Goal: Information Seeking & Learning: Learn about a topic

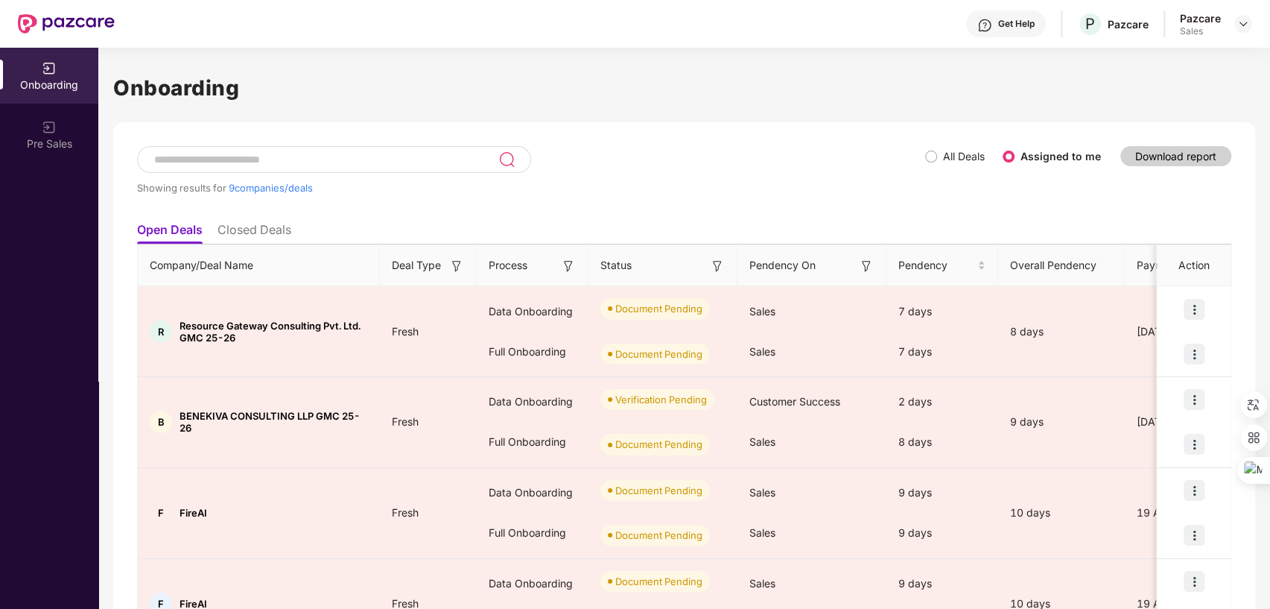
scroll to position [117, 0]
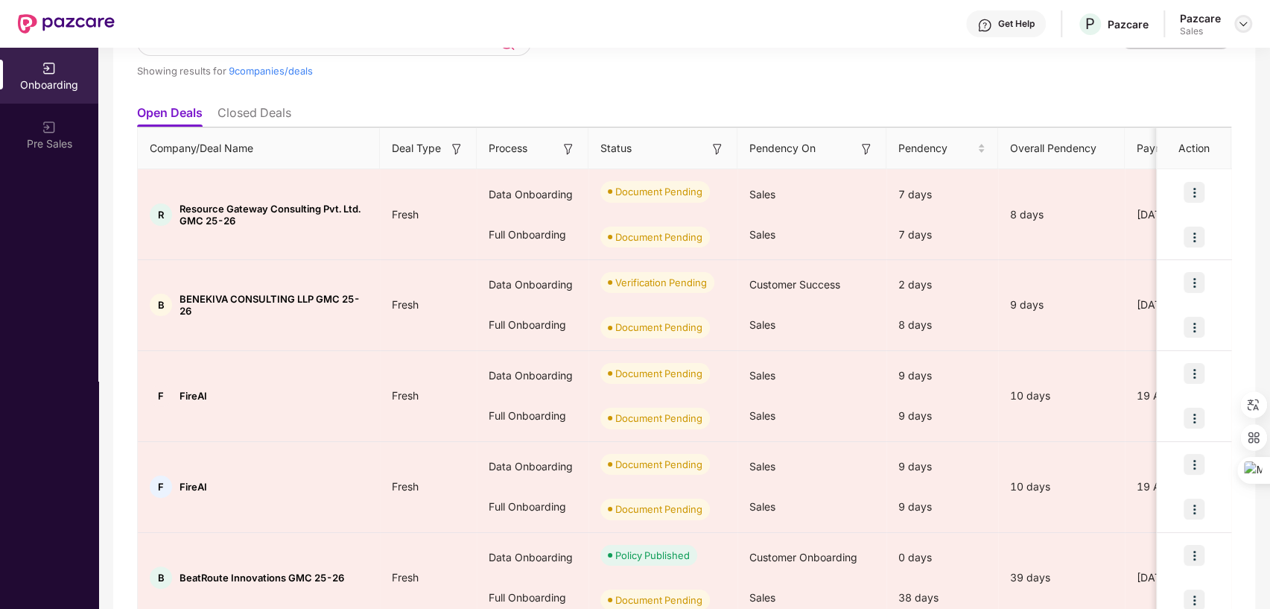
click at [1244, 25] on img at bounding box center [1243, 24] width 12 height 12
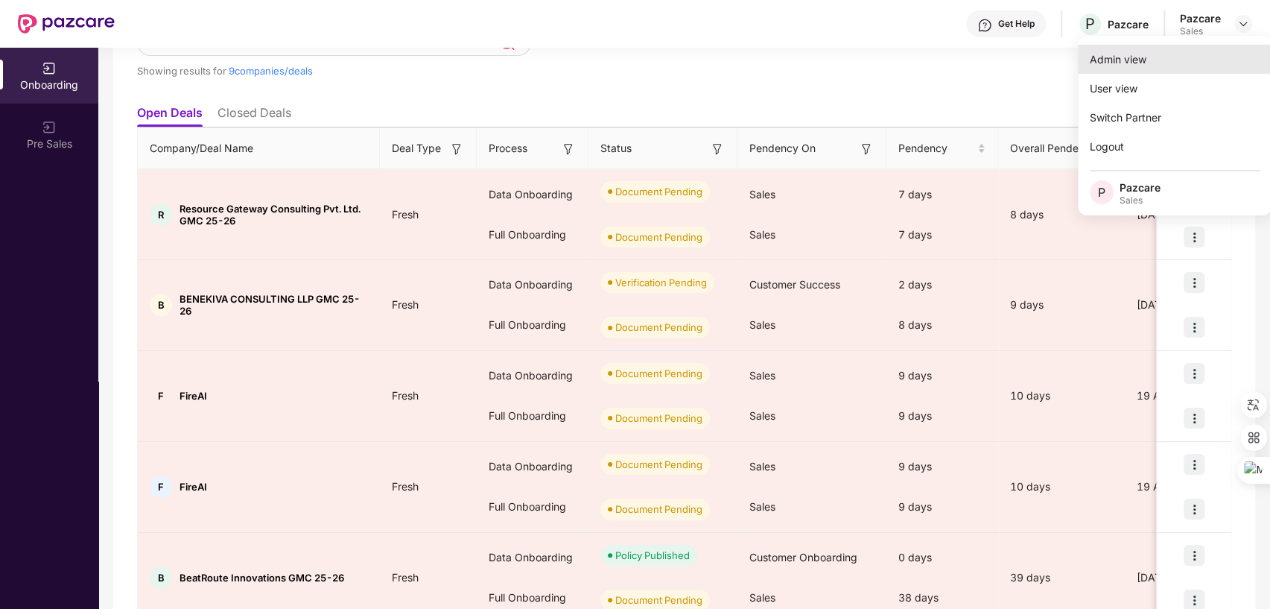
click at [1126, 56] on div "Admin view" at bounding box center [1175, 59] width 194 height 29
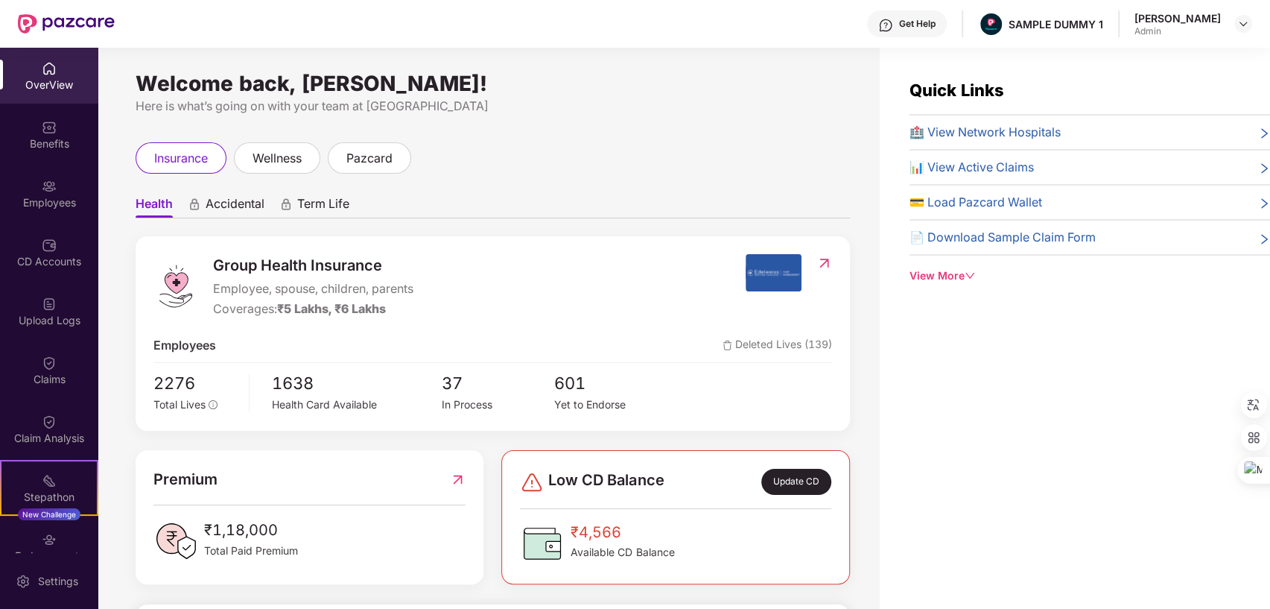
drag, startPoint x: 139, startPoint y: 83, endPoint x: 578, endPoint y: 75, distance: 439.5
click at [578, 75] on div "Welcome back, [PERSON_NAME]! Here is what’s going on with your team at Pazcare …" at bounding box center [488, 337] width 781 height 579
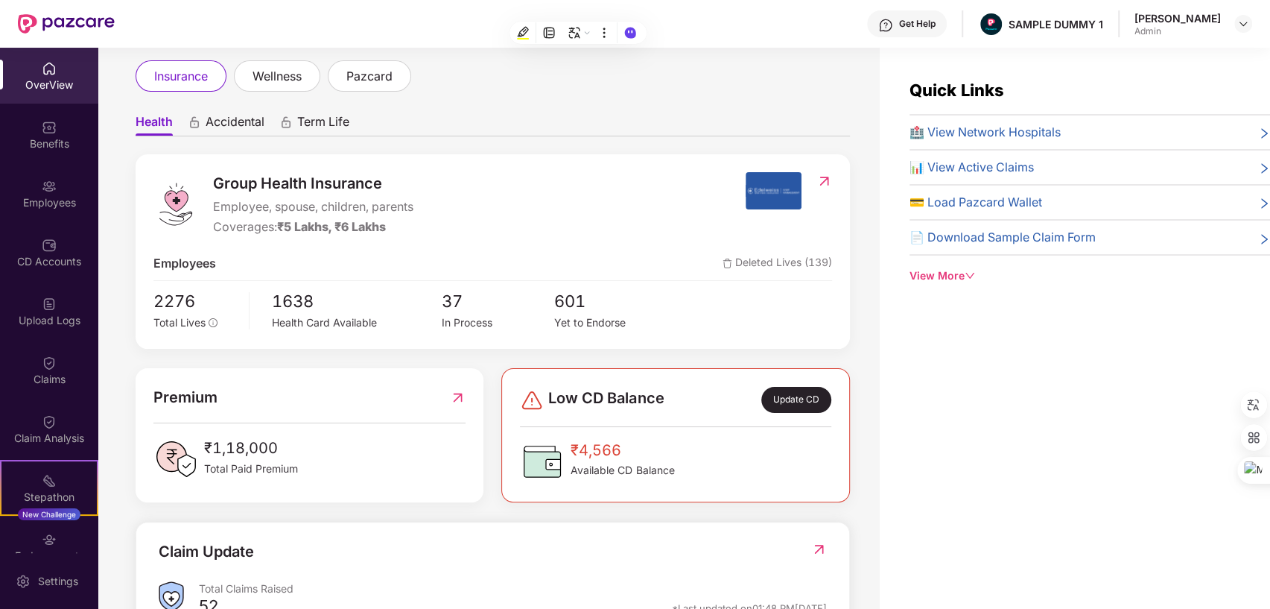
scroll to position [0, 0]
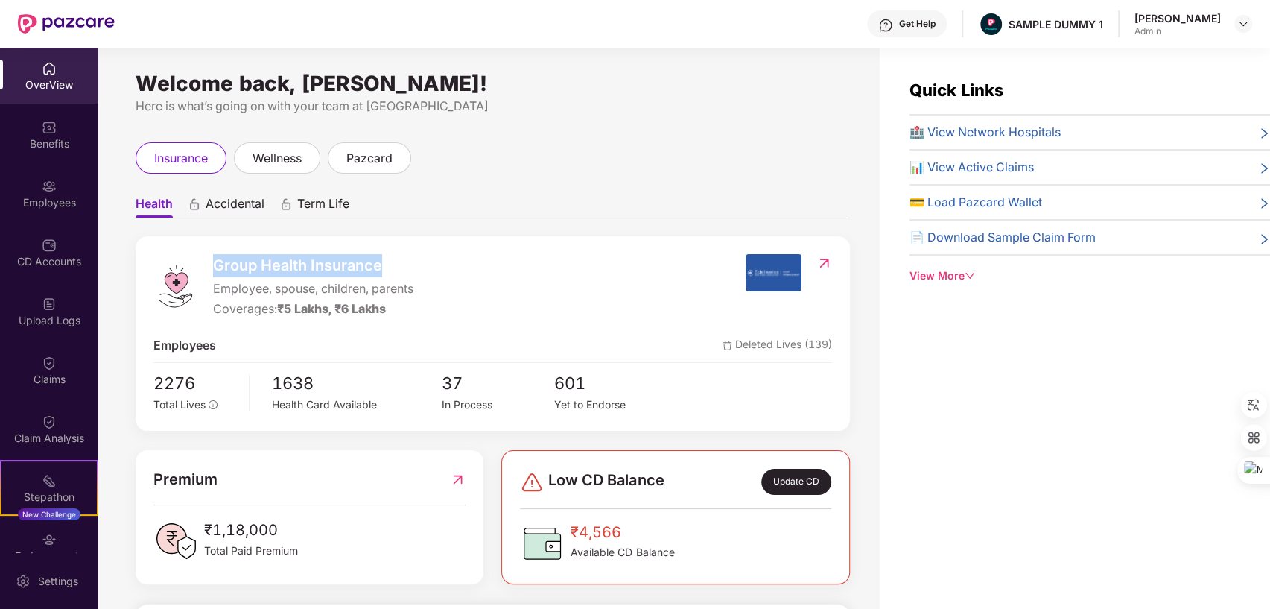
drag, startPoint x: 207, startPoint y: 262, endPoint x: 410, endPoint y: 262, distance: 202.6
click at [410, 262] on div "Group Health Insurance Employee, spouse, children, parents Coverages: ₹5 Lakhs,…" at bounding box center [449, 286] width 592 height 64
click at [229, 211] on span "Accidental" at bounding box center [235, 207] width 59 height 22
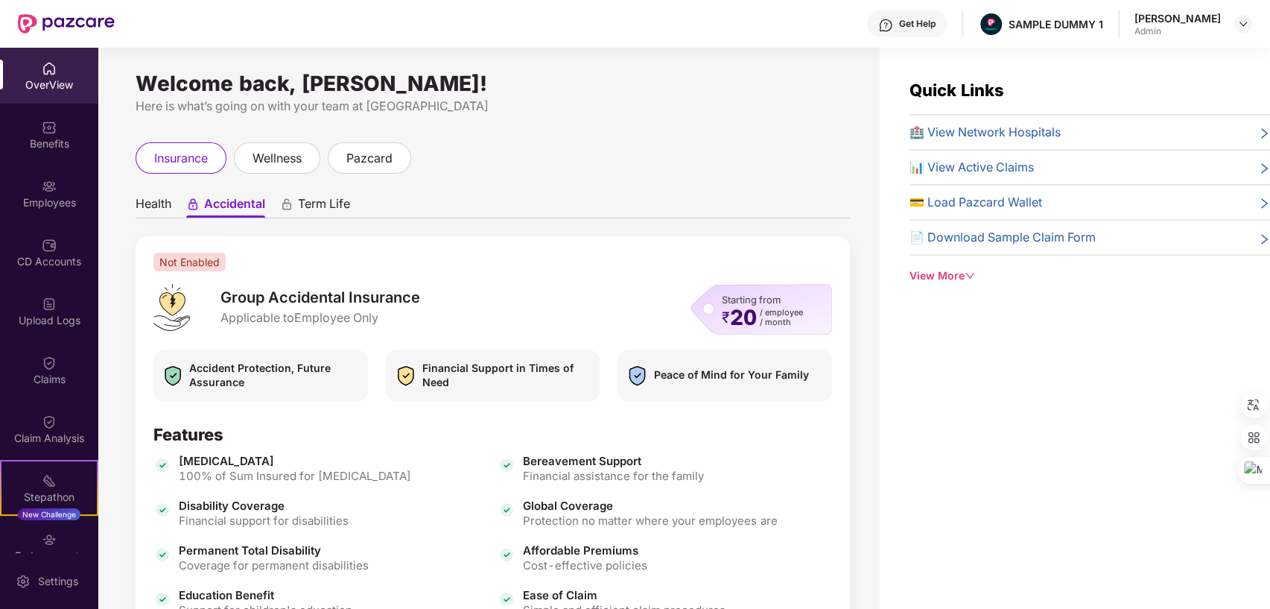
click at [340, 212] on span "Term Life" at bounding box center [324, 207] width 52 height 22
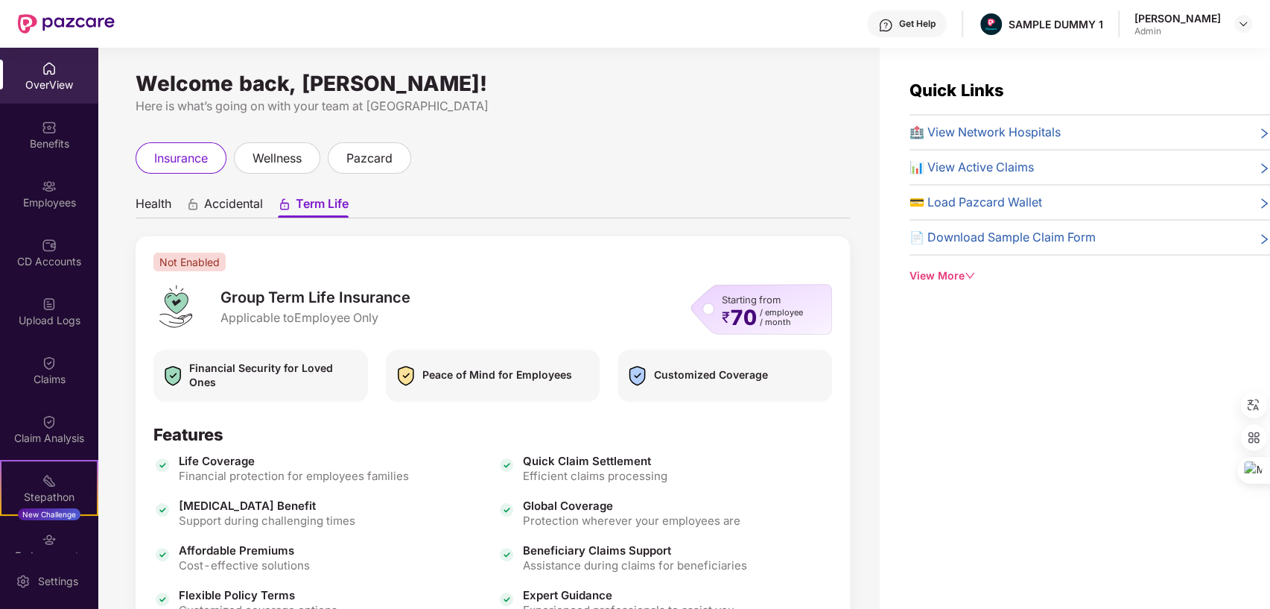
click at [145, 196] on span "Health" at bounding box center [154, 207] width 36 height 22
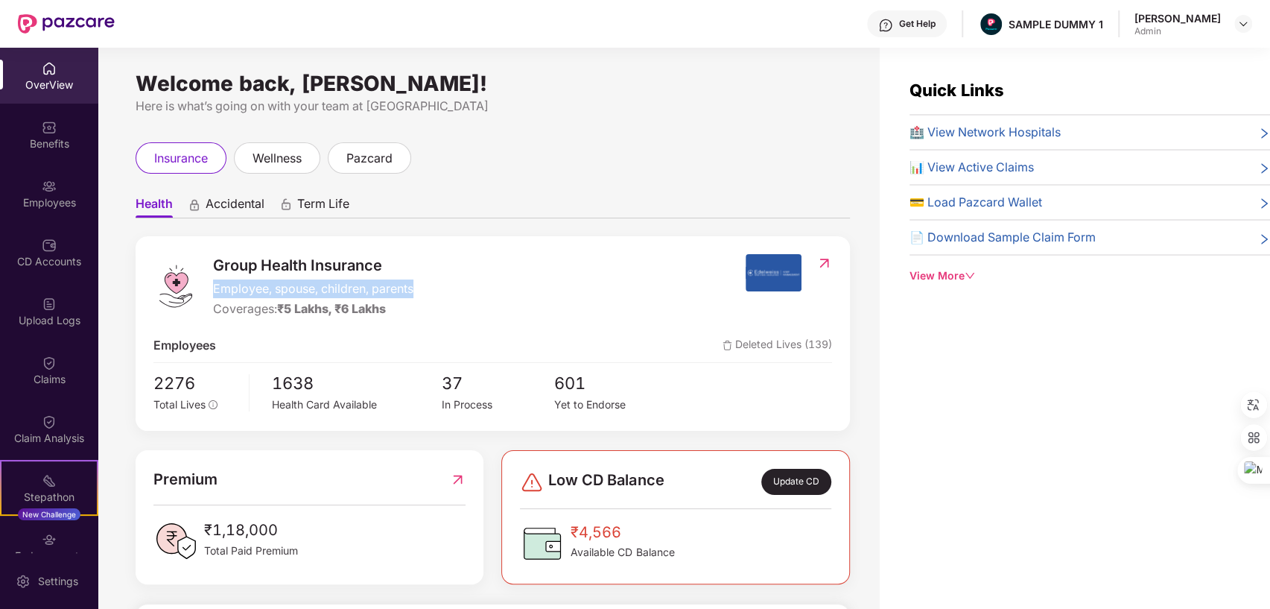
drag, startPoint x: 213, startPoint y: 287, endPoint x: 452, endPoint y: 285, distance: 239.1
click at [452, 285] on div "Group Health Insurance Employee, spouse, children, parents Coverages: ₹5 Lakhs,…" at bounding box center [449, 286] width 592 height 64
drag, startPoint x: 207, startPoint y: 311, endPoint x: 334, endPoint y: 316, distance: 127.5
click at [334, 316] on div "Group Health Insurance Employee, spouse, children, parents Coverages: ₹5 Lakhs,…" at bounding box center [449, 286] width 592 height 64
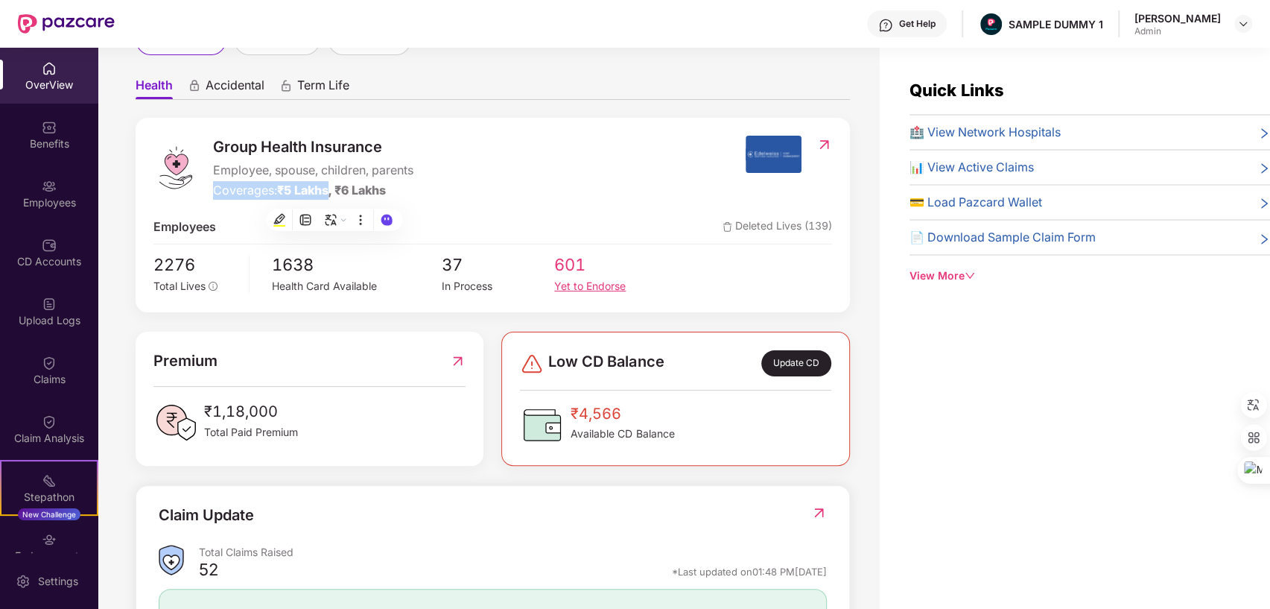
scroll to position [106, 0]
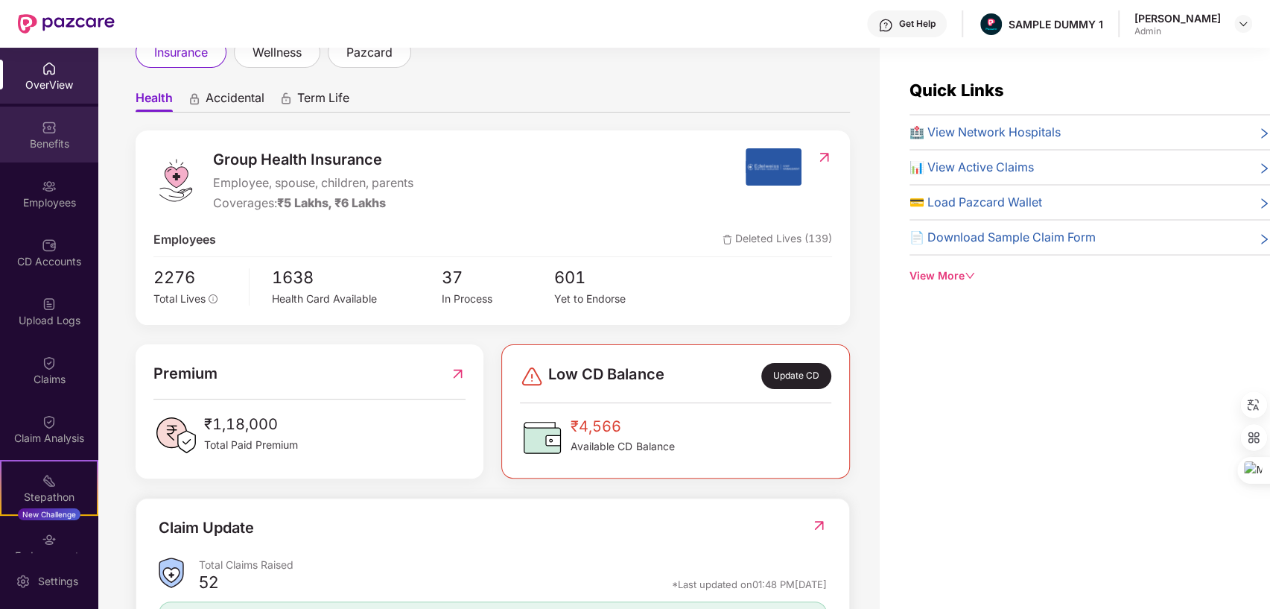
click at [56, 150] on div "Benefits" at bounding box center [49, 143] width 98 height 15
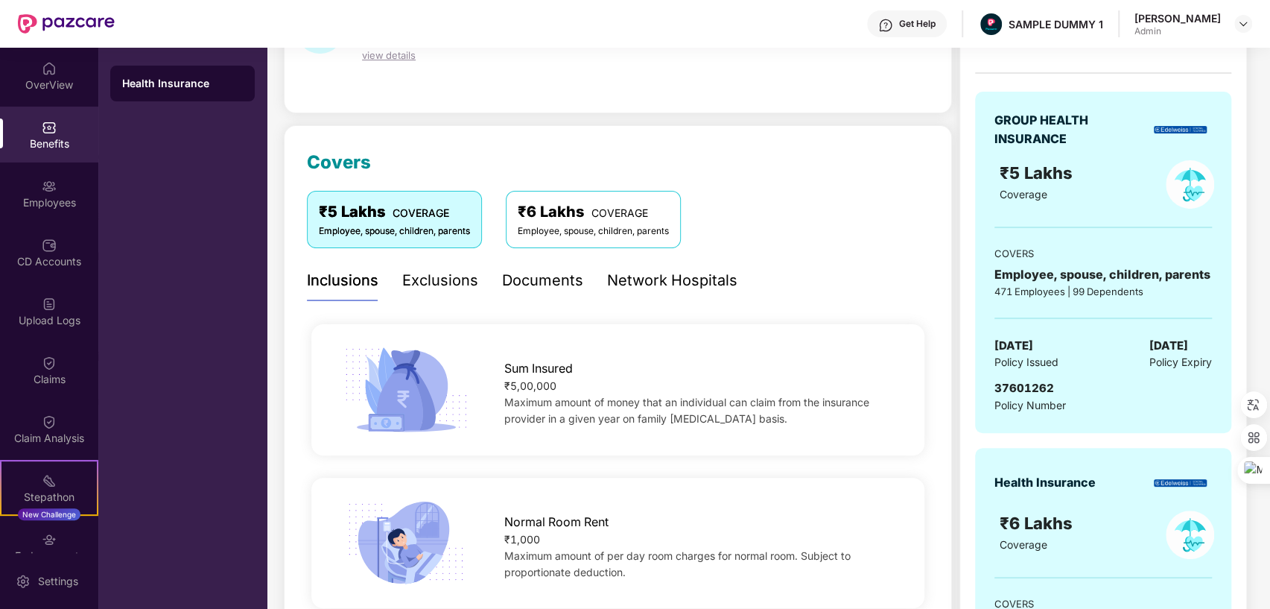
scroll to position [146, 0]
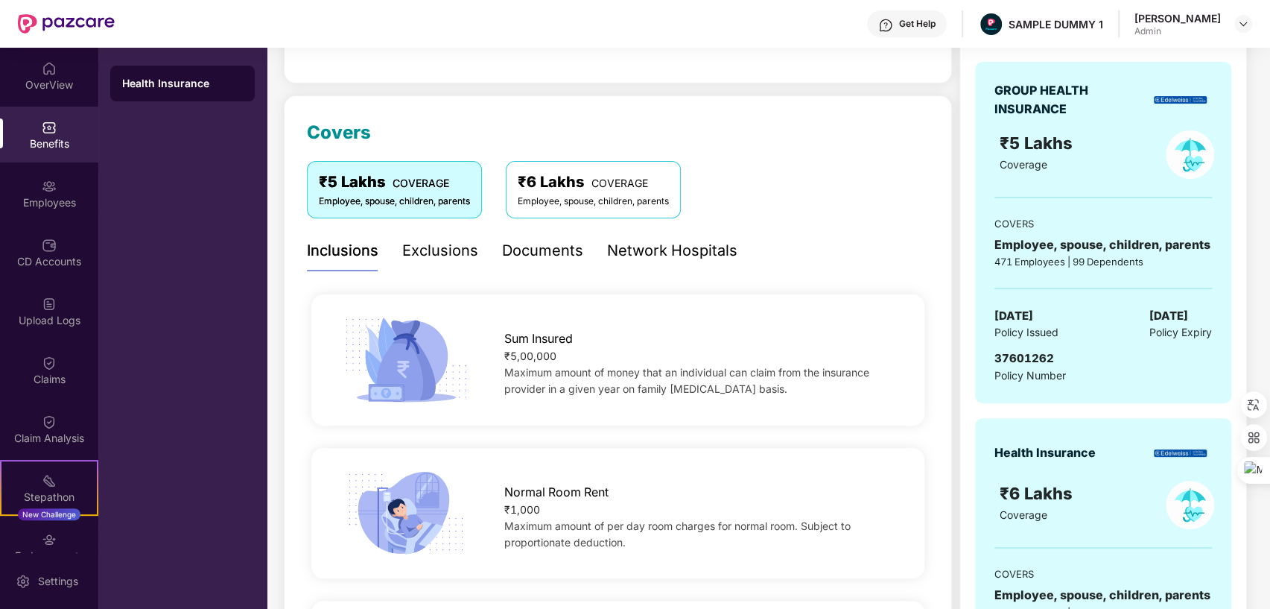
click at [428, 250] on div "Exclusions" at bounding box center [440, 250] width 76 height 23
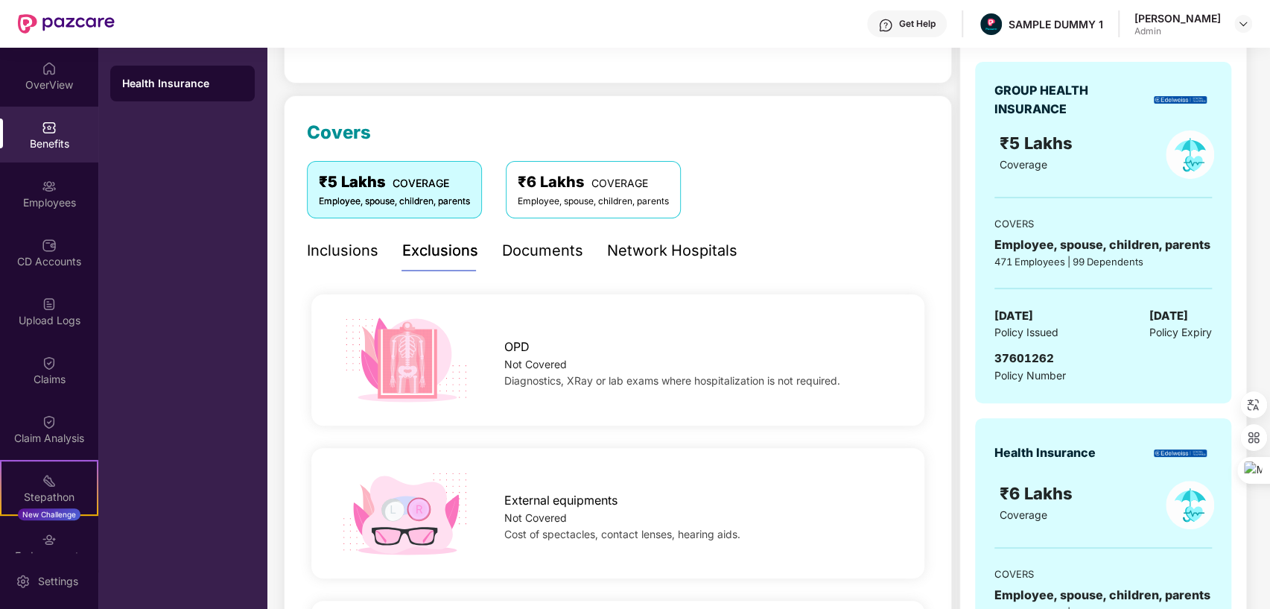
click at [544, 248] on div "Documents" at bounding box center [542, 250] width 81 height 23
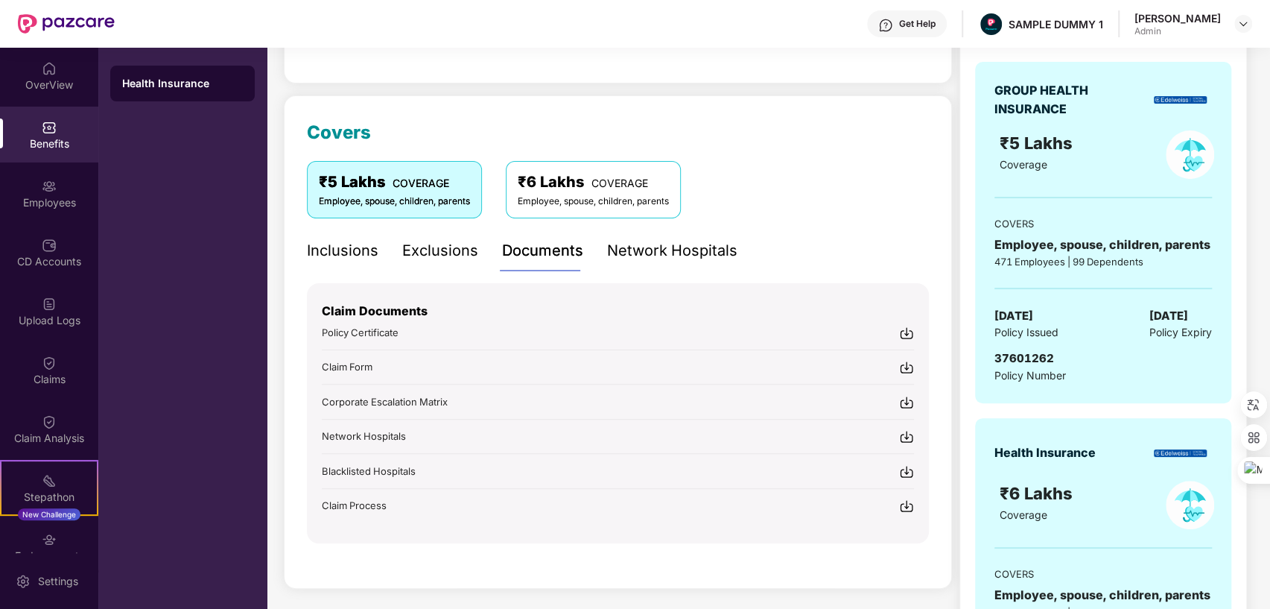
click at [669, 258] on div "Network Hospitals" at bounding box center [672, 250] width 130 height 23
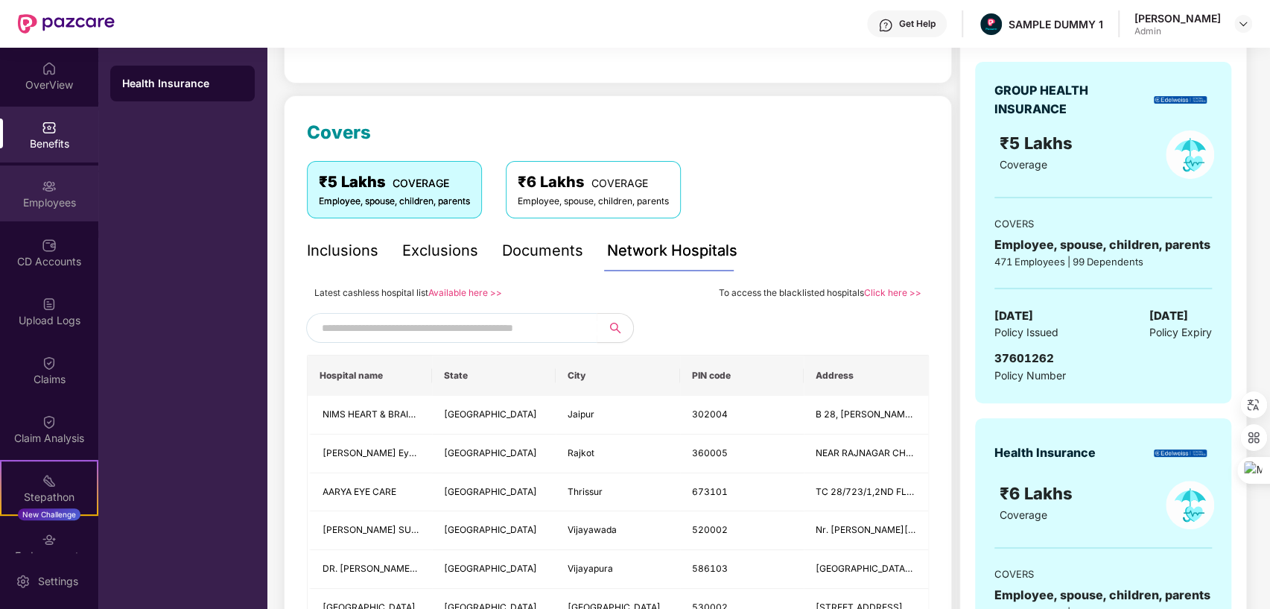
click at [49, 193] on img at bounding box center [49, 186] width 15 height 15
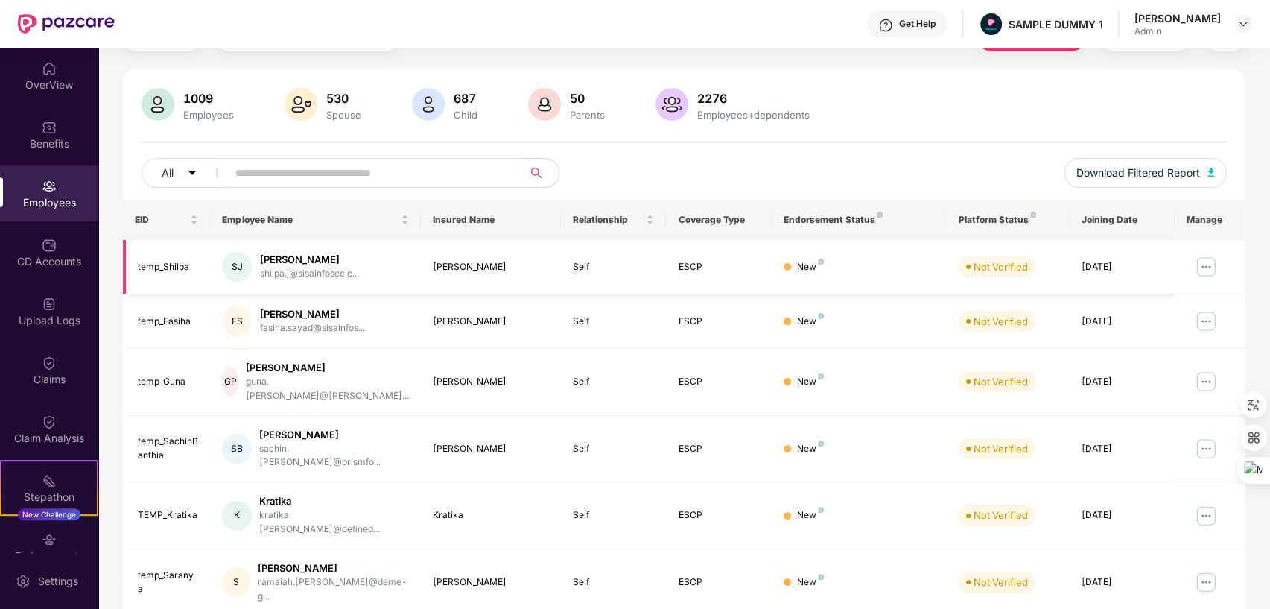
scroll to position [0, 0]
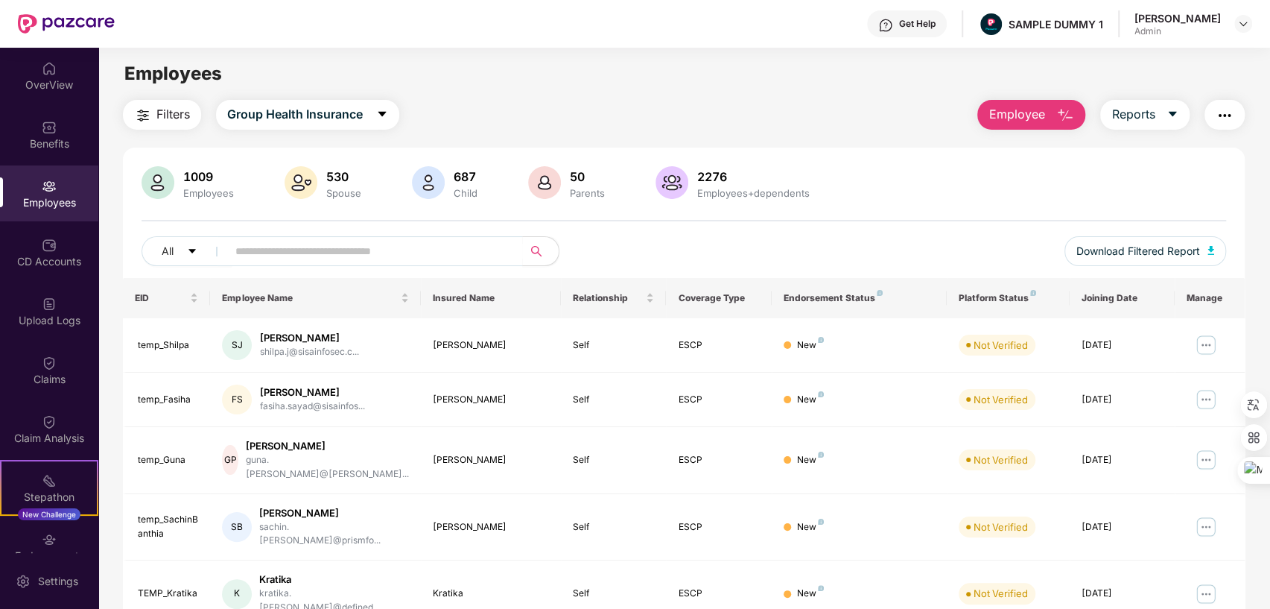
click at [1013, 112] on span "Employee" at bounding box center [1016, 114] width 56 height 19
click at [1174, 116] on icon "caret-down" at bounding box center [1172, 114] width 12 height 12
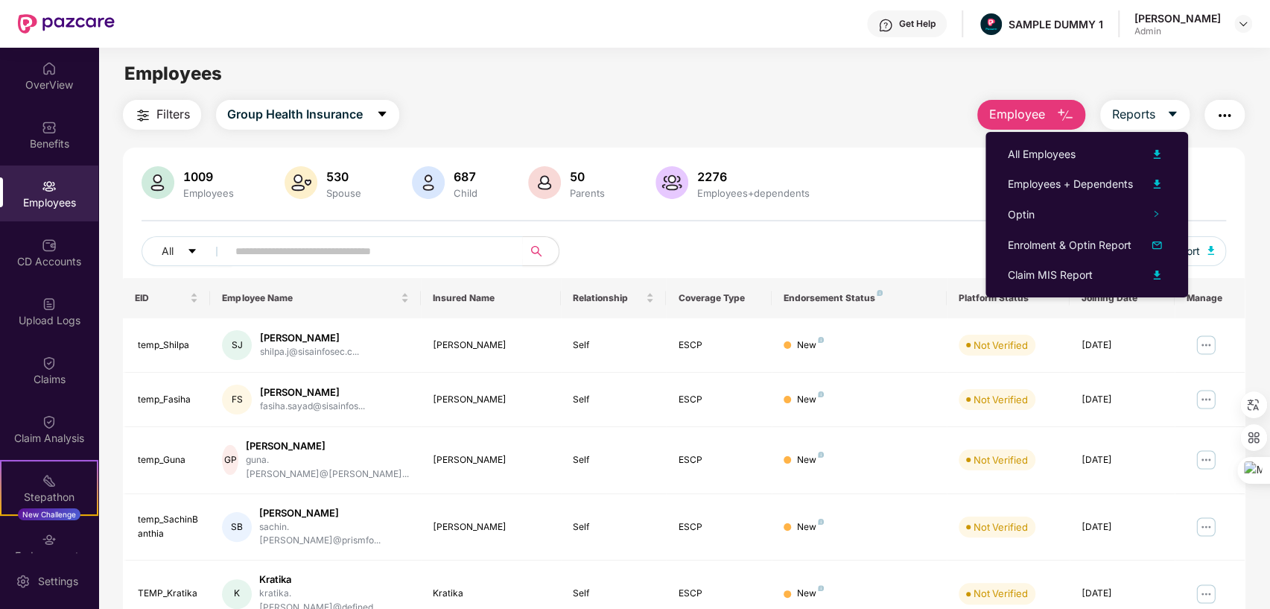
click at [1227, 113] on img "button" at bounding box center [1225, 116] width 18 height 18
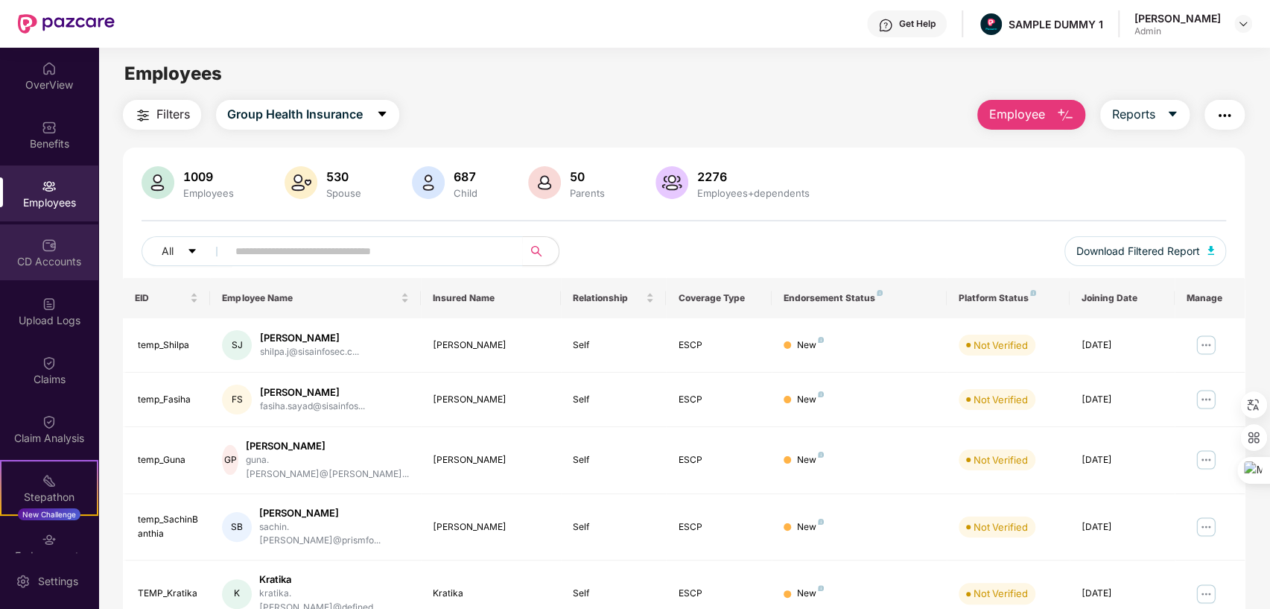
click at [50, 263] on div "CD Accounts" at bounding box center [49, 261] width 98 height 15
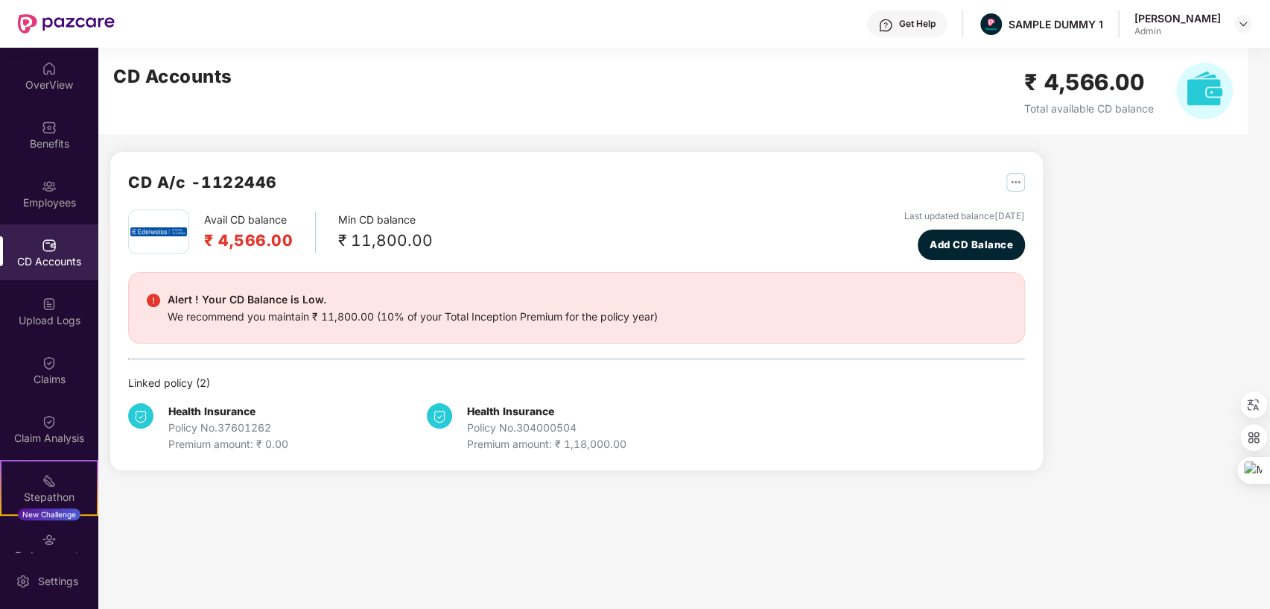
click at [119, 78] on h2 "CD Accounts" at bounding box center [172, 77] width 119 height 28
click at [54, 372] on div "Claims" at bounding box center [49, 379] width 98 height 15
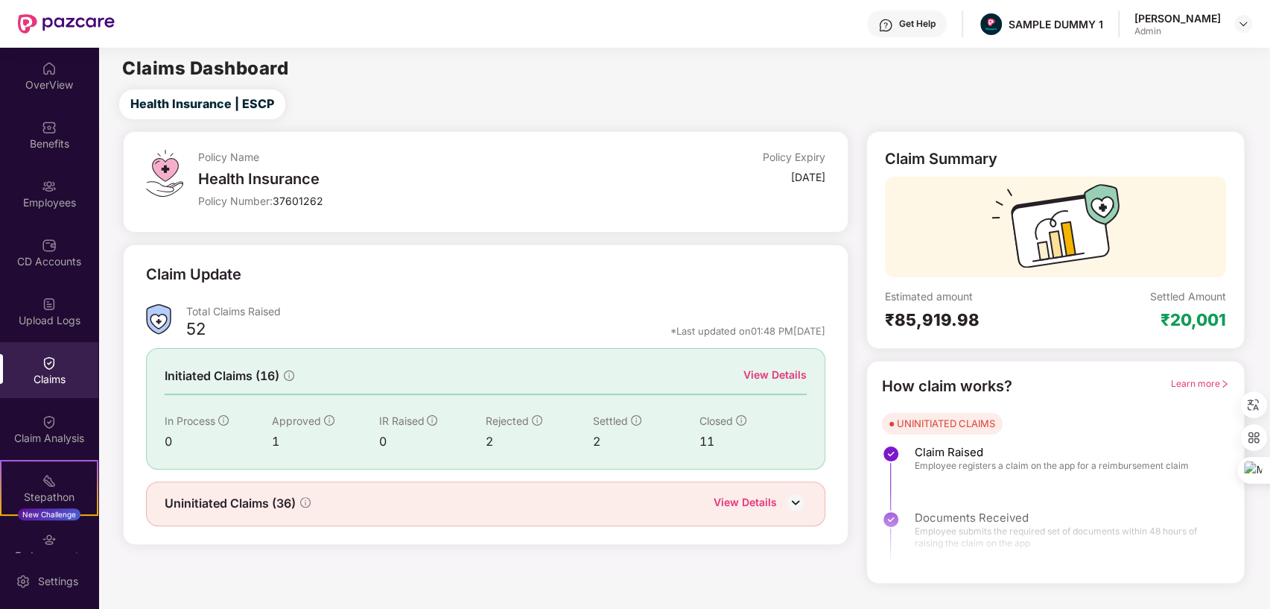
click at [772, 380] on div "View Details" at bounding box center [774, 374] width 63 height 16
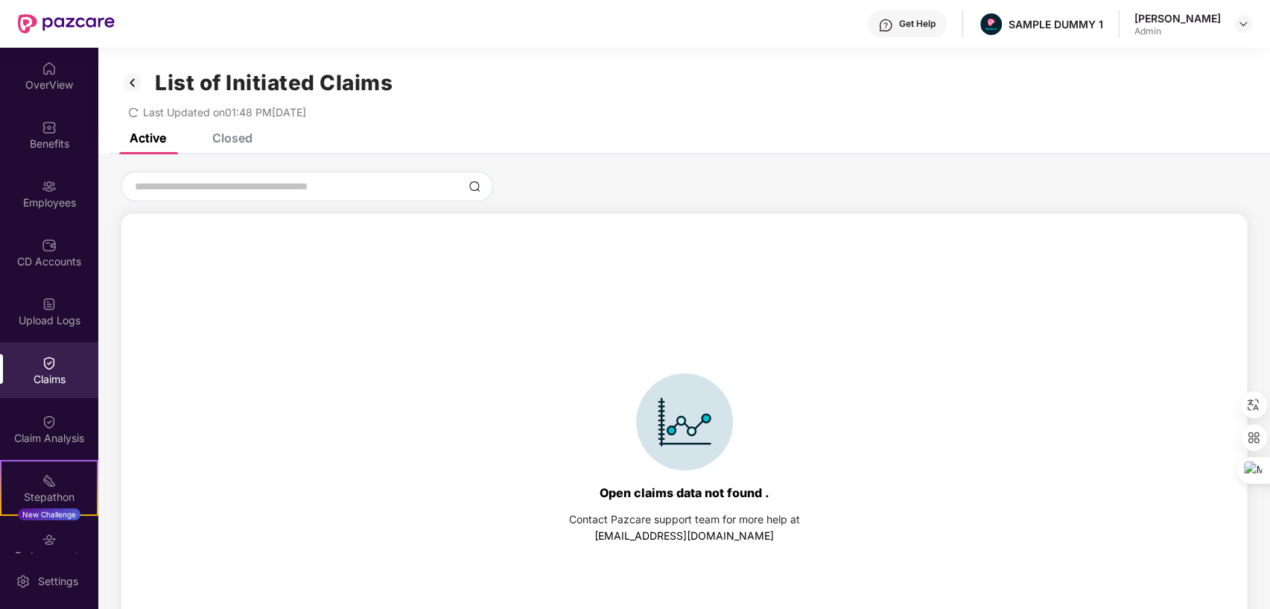
click at [224, 139] on div "Closed" at bounding box center [232, 137] width 40 height 15
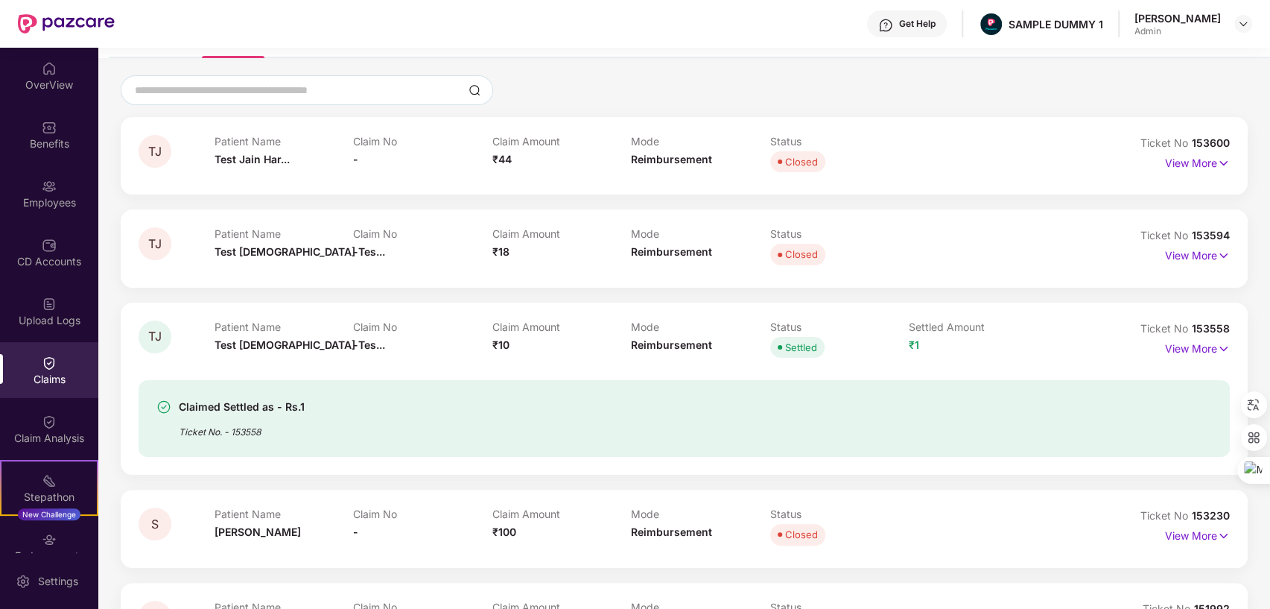
scroll to position [97, 0]
click at [45, 410] on div "Claim Analysis" at bounding box center [49, 429] width 98 height 56
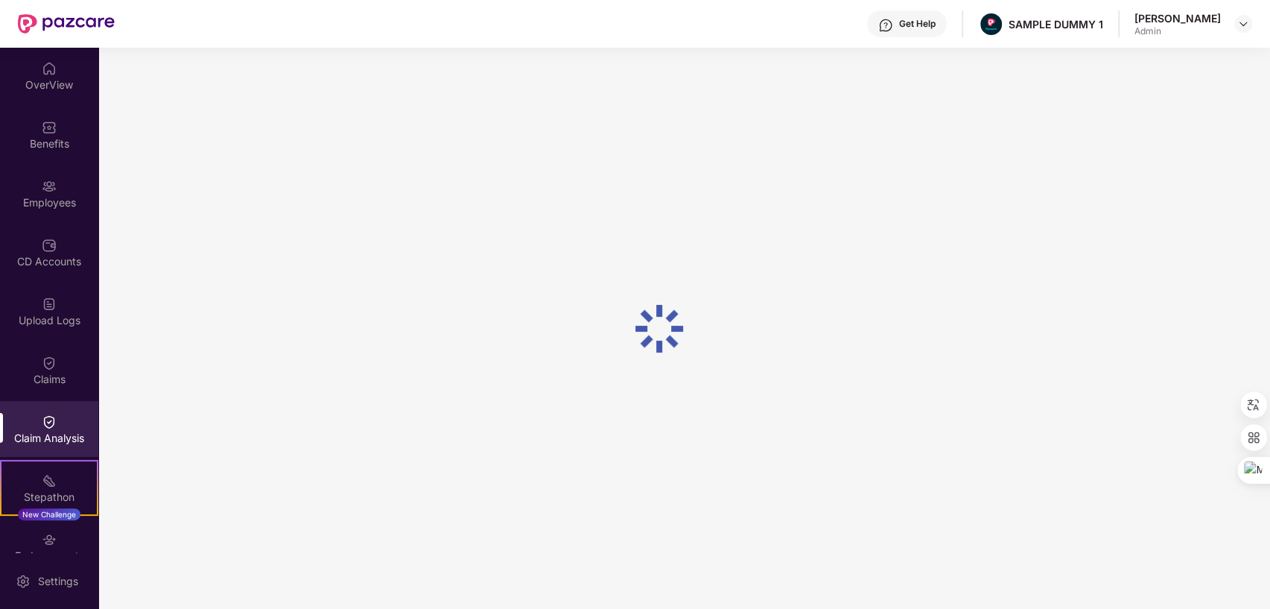
scroll to position [0, 0]
click at [899, 21] on div "Get Help" at bounding box center [917, 24] width 36 height 12
click at [47, 60] on div at bounding box center [49, 67] width 15 height 15
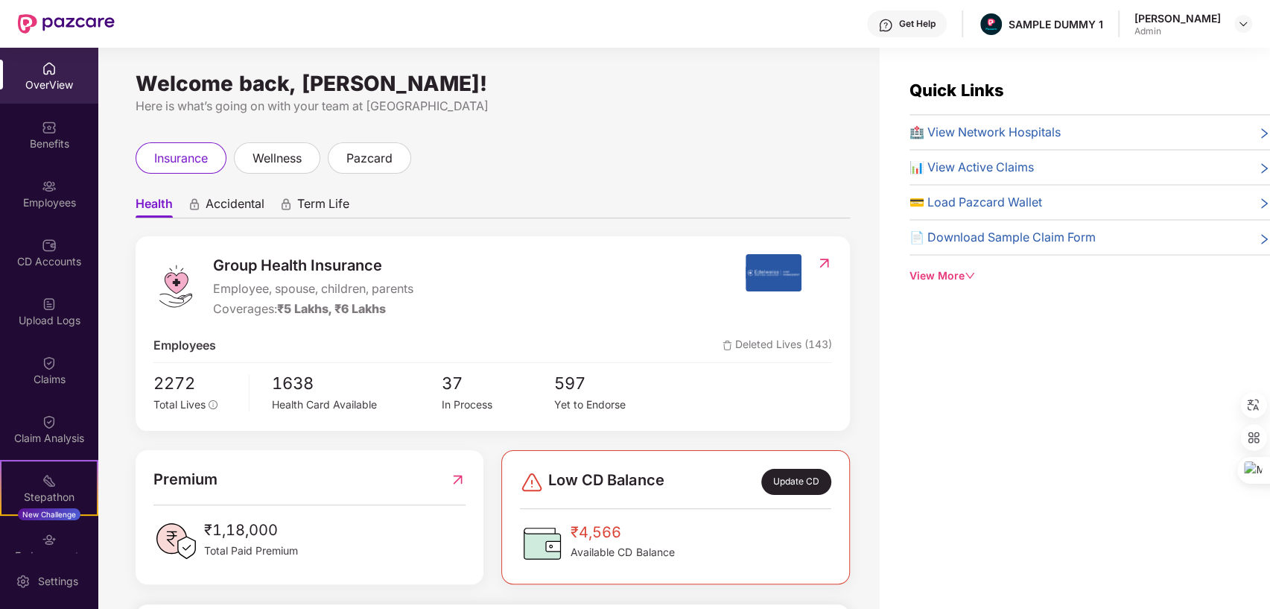
drag, startPoint x: 140, startPoint y: 83, endPoint x: 567, endPoint y: 72, distance: 427.0
click at [567, 72] on div "Welcome back, [PERSON_NAME]! Here is what’s going on with your team at Pazcare …" at bounding box center [488, 337] width 781 height 579
click at [596, 119] on div "Welcome back, [PERSON_NAME]! Here is what’s going on with your team at Pazcare …" at bounding box center [488, 337] width 781 height 579
drag, startPoint x: 216, startPoint y: 285, endPoint x: 302, endPoint y: 282, distance: 86.5
click at [302, 282] on span "Employee, spouse, children, parents" at bounding box center [313, 288] width 200 height 19
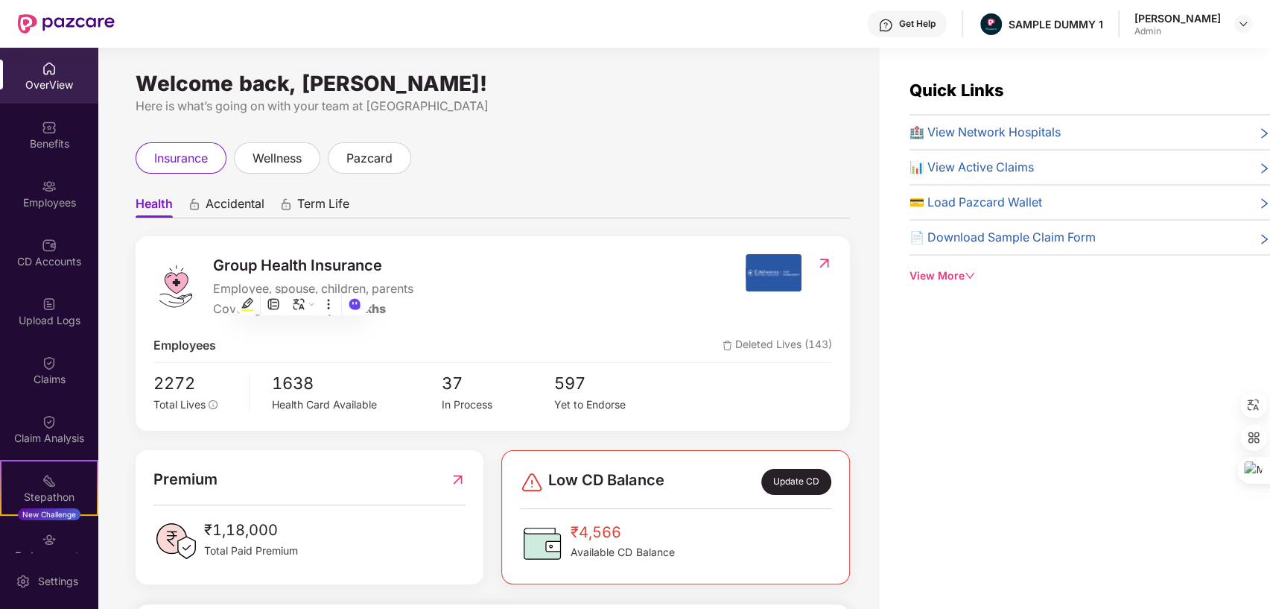
click at [475, 278] on div "Group Health Insurance Employee, spouse, children, parents Coverages: ₹5 Lakhs,…" at bounding box center [449, 286] width 592 height 64
drag, startPoint x: 212, startPoint y: 309, endPoint x: 326, endPoint y: 313, distance: 114.0
click at [326, 313] on div "Group Health Insurance Employee, spouse, children, parents Coverages: ₹5 Lakhs,…" at bounding box center [449, 286] width 592 height 64
click at [673, 269] on div "Group Health Insurance Employee, spouse, children, parents Coverages: ₹5 Lakhs,…" at bounding box center [449, 286] width 592 height 64
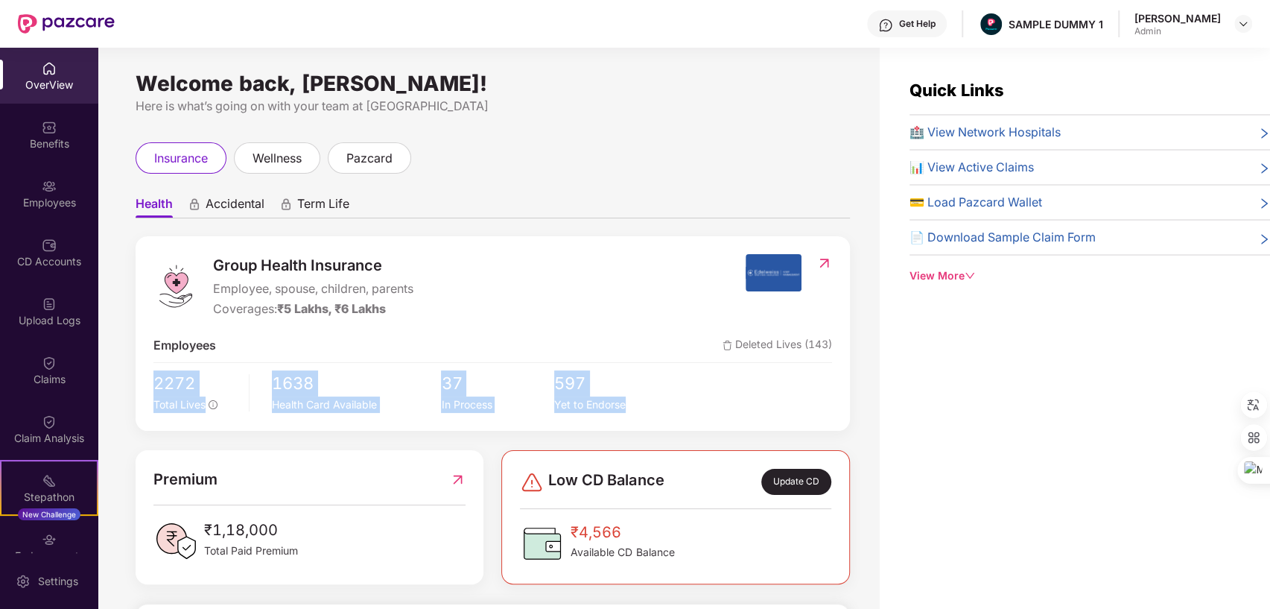
drag, startPoint x: 145, startPoint y: 378, endPoint x: 658, endPoint y: 413, distance: 515.1
click at [658, 413] on div "Group Health Insurance Employee, spouse, children, parents Coverages: ₹5 Lakhs,…" at bounding box center [493, 333] width 714 height 194
click at [801, 404] on div "2272 Total Lives 1638 Health Card Available 37 In Process 597 Yet to Endorse" at bounding box center [492, 391] width 679 height 42
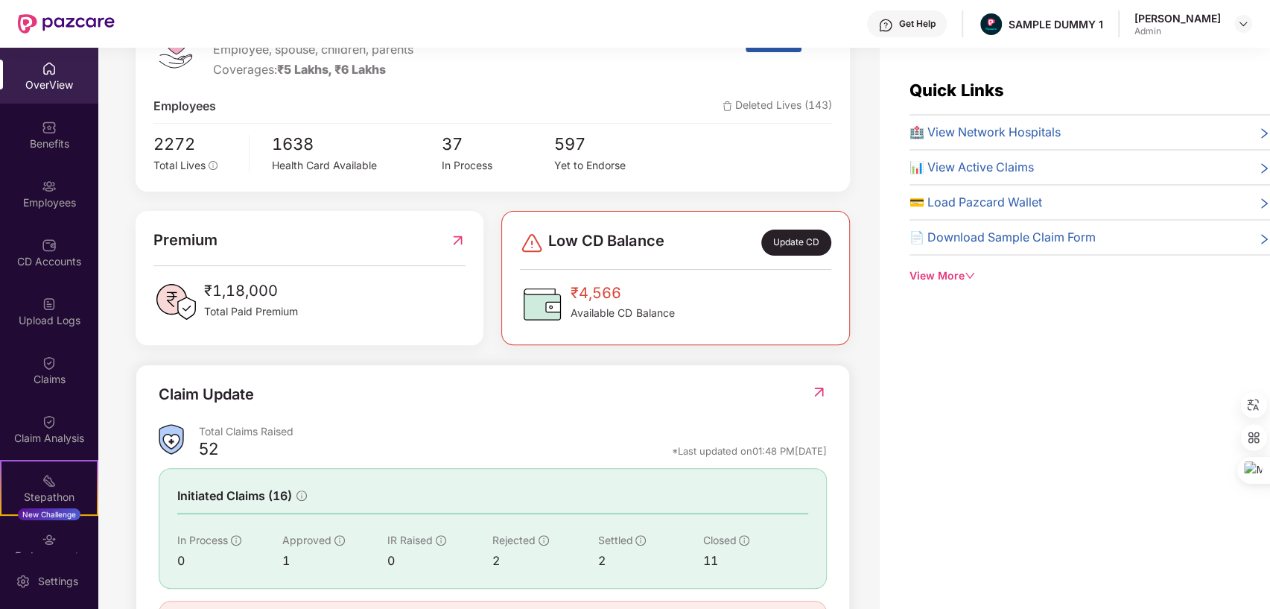
scroll to position [240, 0]
drag, startPoint x: 195, startPoint y: 276, endPoint x: 335, endPoint y: 308, distance: 143.8
click at [335, 308] on div "Premium ₹1,18,000 Total Paid Premium" at bounding box center [309, 275] width 312 height 95
drag, startPoint x: 548, startPoint y: 237, endPoint x: 603, endPoint y: 235, distance: 54.4
click at [603, 235] on span "Low CD Balance" at bounding box center [605, 242] width 115 height 26
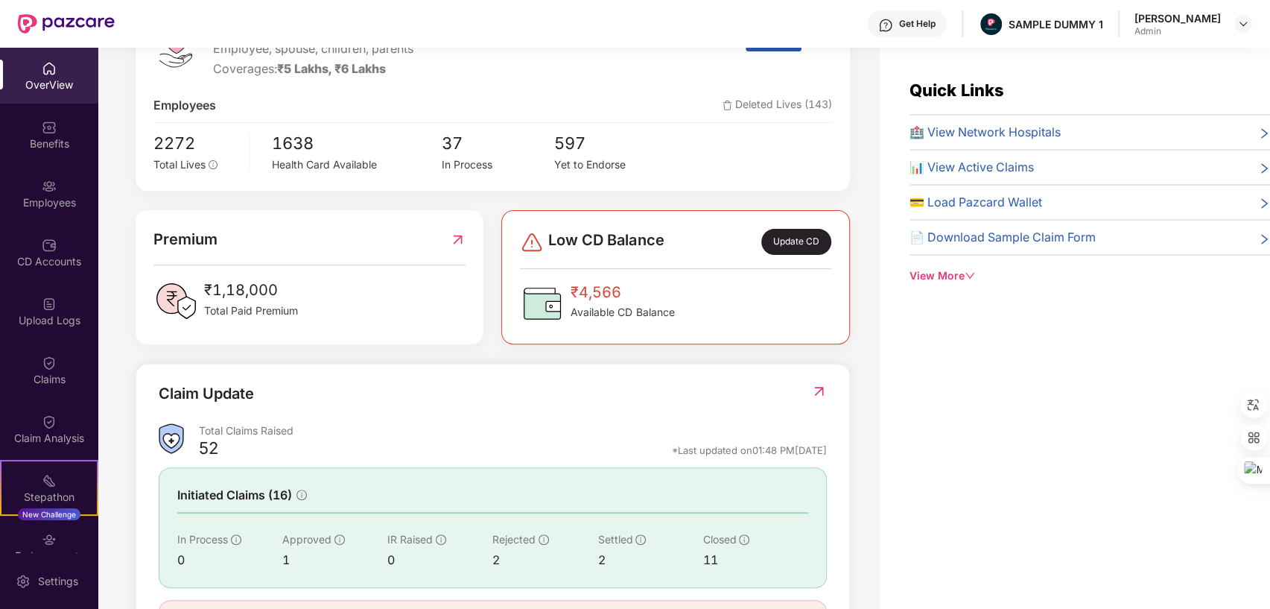
click at [686, 224] on div "Low CD Balance Update CD ₹4,566 Available CD Balance" at bounding box center [675, 277] width 348 height 134
click at [590, 237] on span "Low CD Balance" at bounding box center [605, 242] width 115 height 26
click at [731, 309] on div "₹4,566 Available CD Balance" at bounding box center [675, 303] width 311 height 45
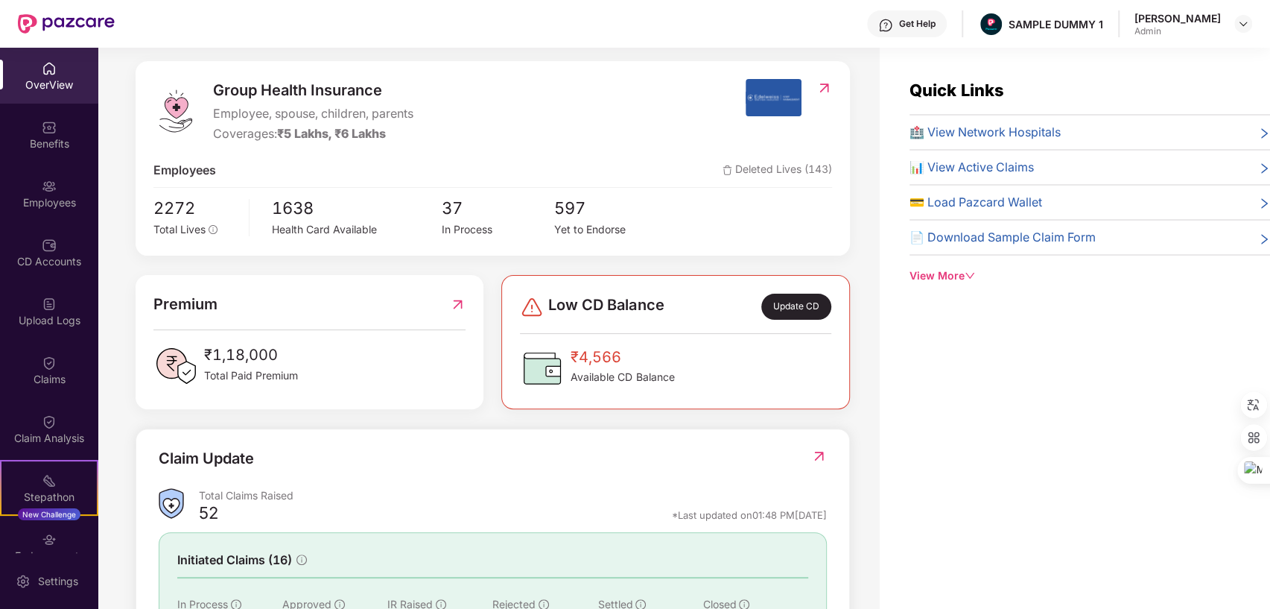
scroll to position [0, 0]
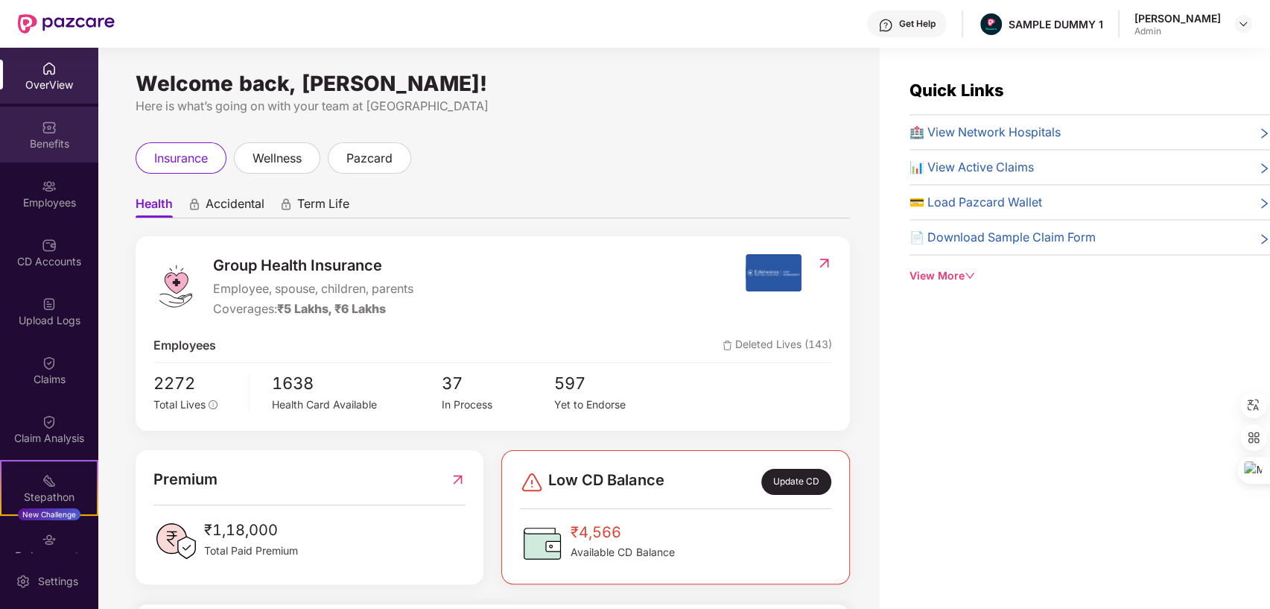
click at [44, 142] on div "Benefits" at bounding box center [49, 143] width 98 height 15
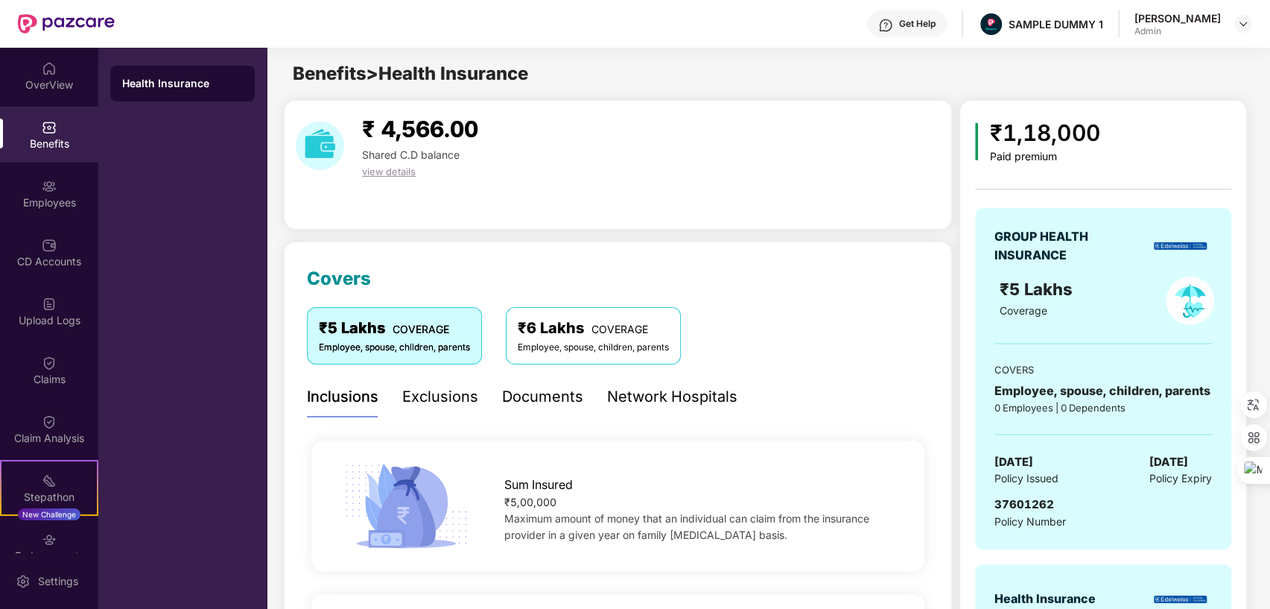
click at [648, 399] on div "Network Hospitals" at bounding box center [672, 396] width 130 height 23
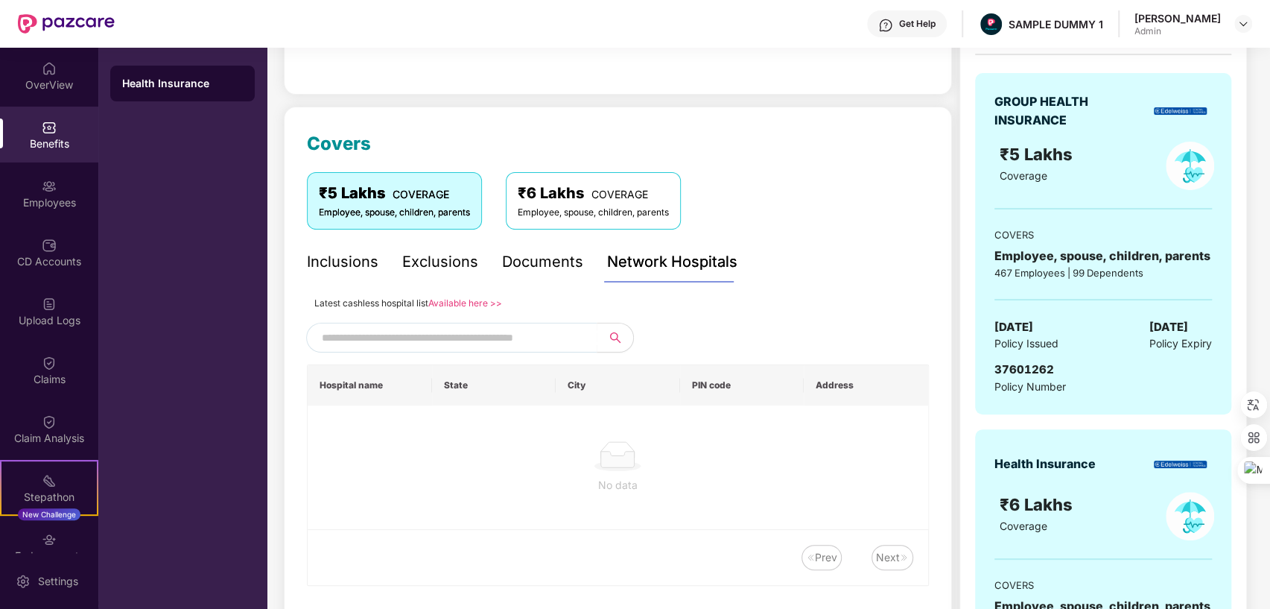
scroll to position [138, 0]
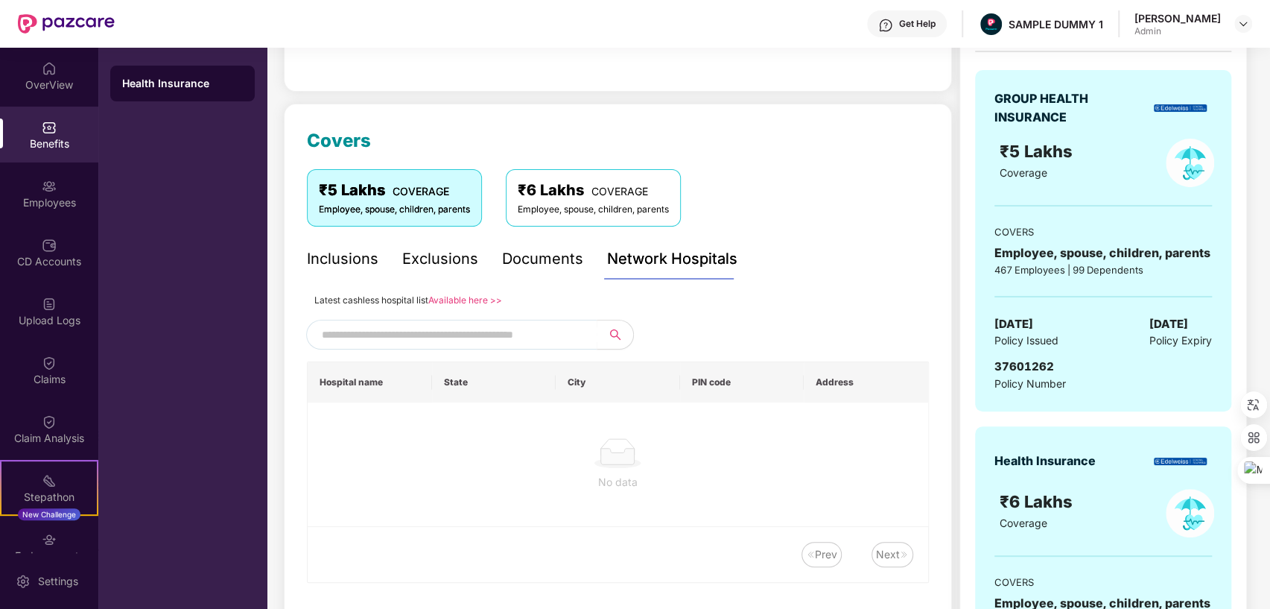
drag, startPoint x: 833, startPoint y: 342, endPoint x: 471, endPoint y: 341, distance: 362.0
click at [471, 341] on div at bounding box center [618, 335] width 622 height 30
click at [471, 341] on input "text" at bounding box center [449, 334] width 255 height 22
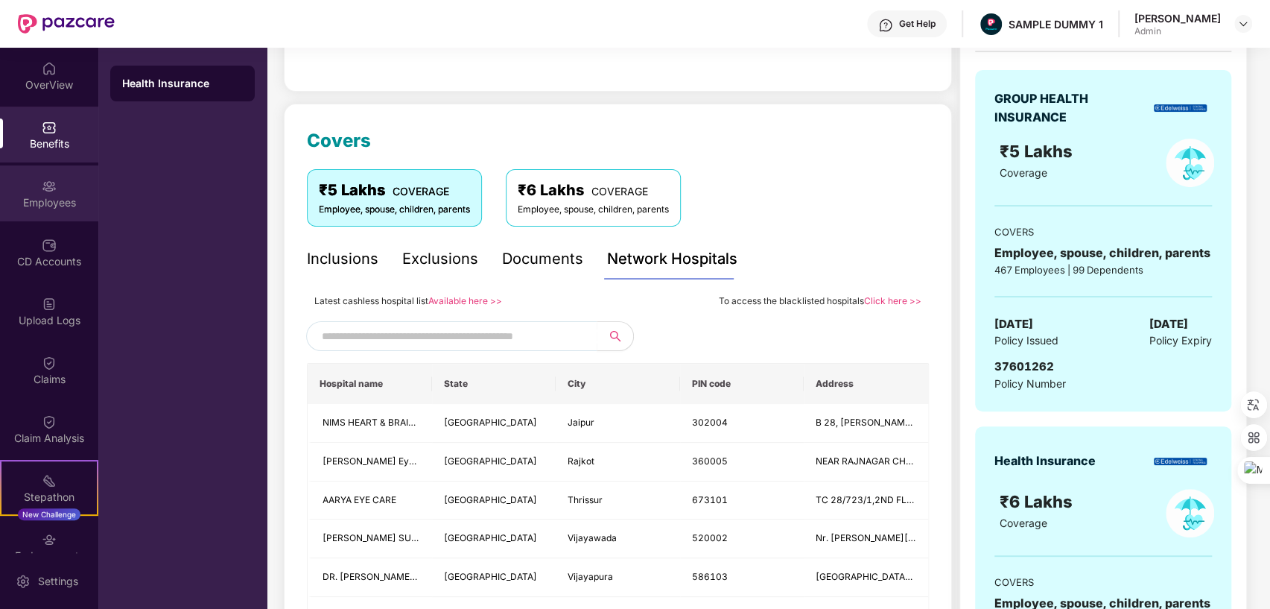
click at [43, 192] on img at bounding box center [49, 186] width 15 height 15
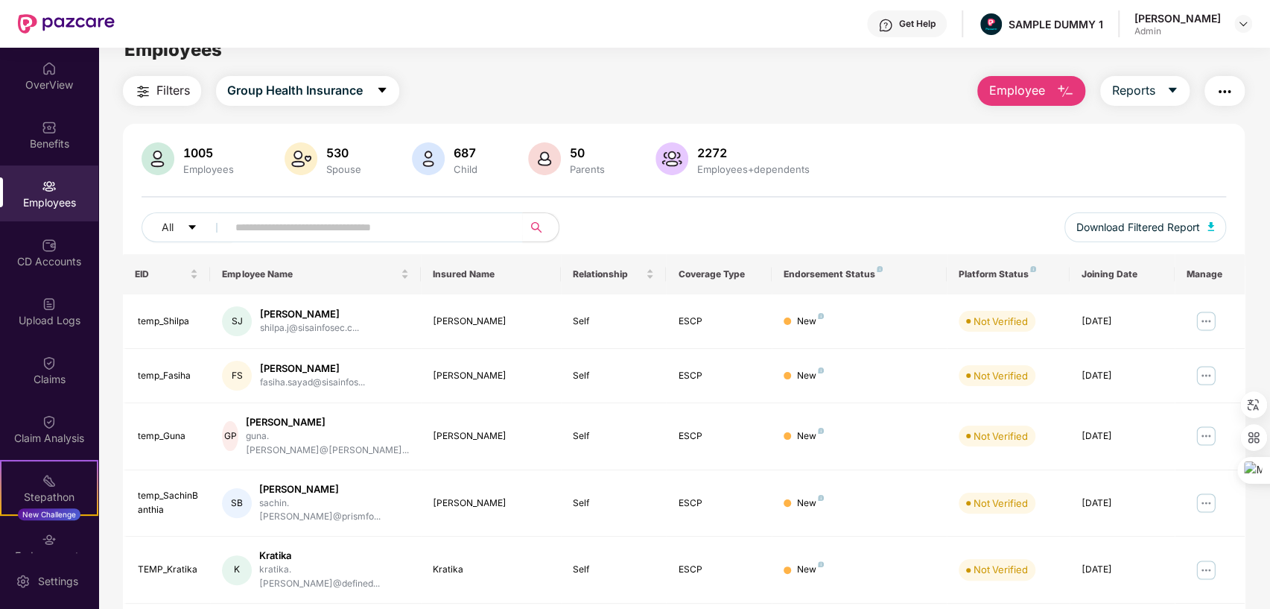
scroll to position [0, 0]
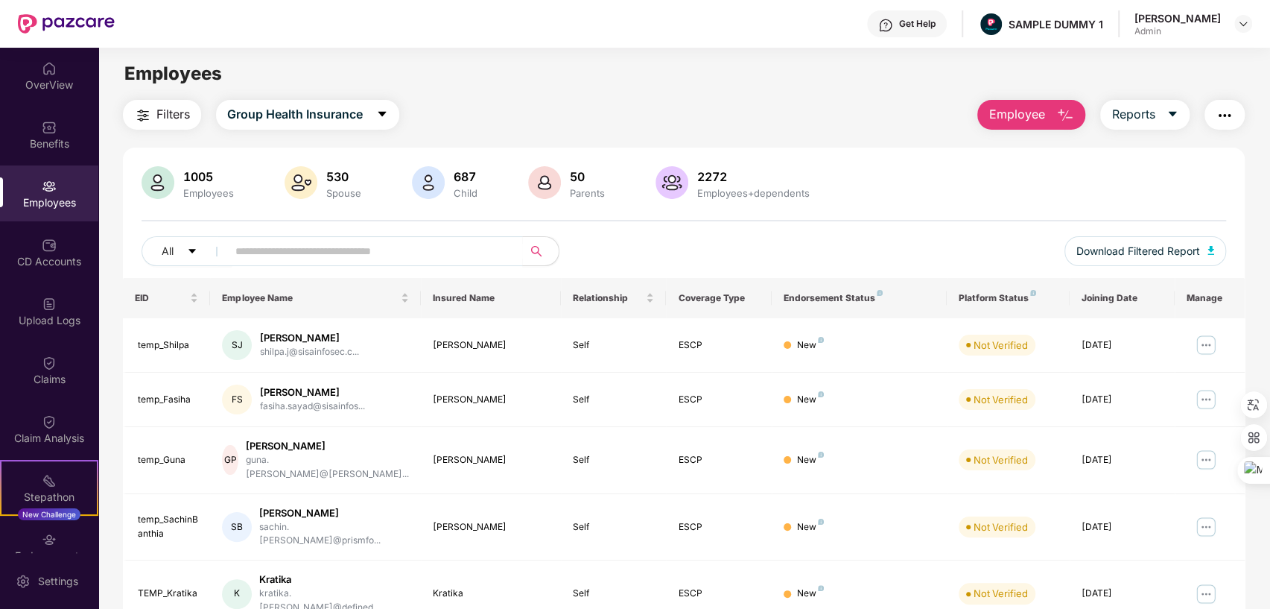
click at [1058, 120] on img "button" at bounding box center [1065, 116] width 18 height 18
click at [1163, 110] on button "Reports" at bounding box center [1144, 115] width 89 height 30
click at [1226, 112] on img "button" at bounding box center [1225, 116] width 18 height 18
click at [45, 363] on img at bounding box center [49, 362] width 15 height 15
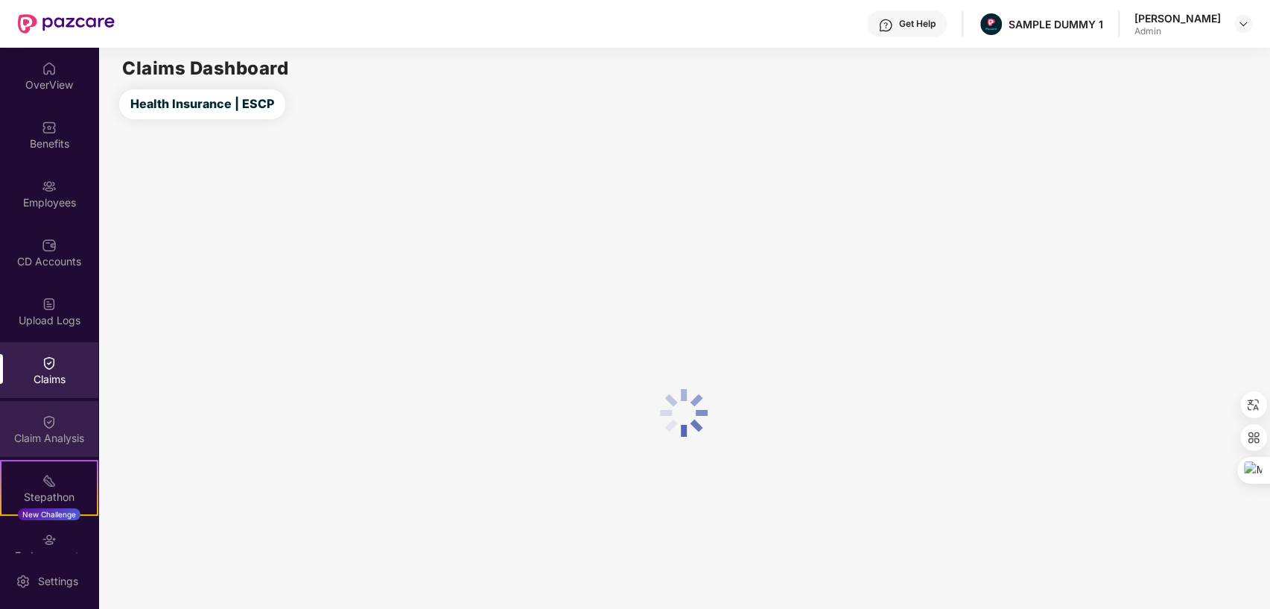
click at [42, 425] on img at bounding box center [49, 421] width 15 height 15
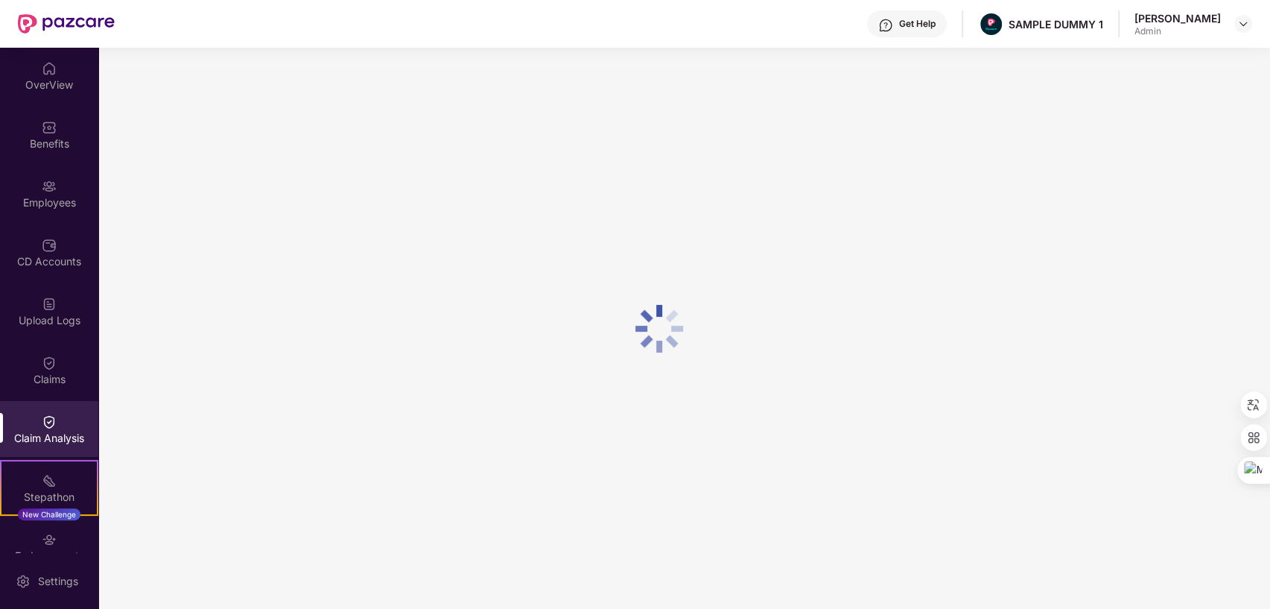
click at [899, 19] on div "Get Help" at bounding box center [917, 24] width 36 height 12
click at [54, 80] on div "OverView" at bounding box center [49, 84] width 98 height 15
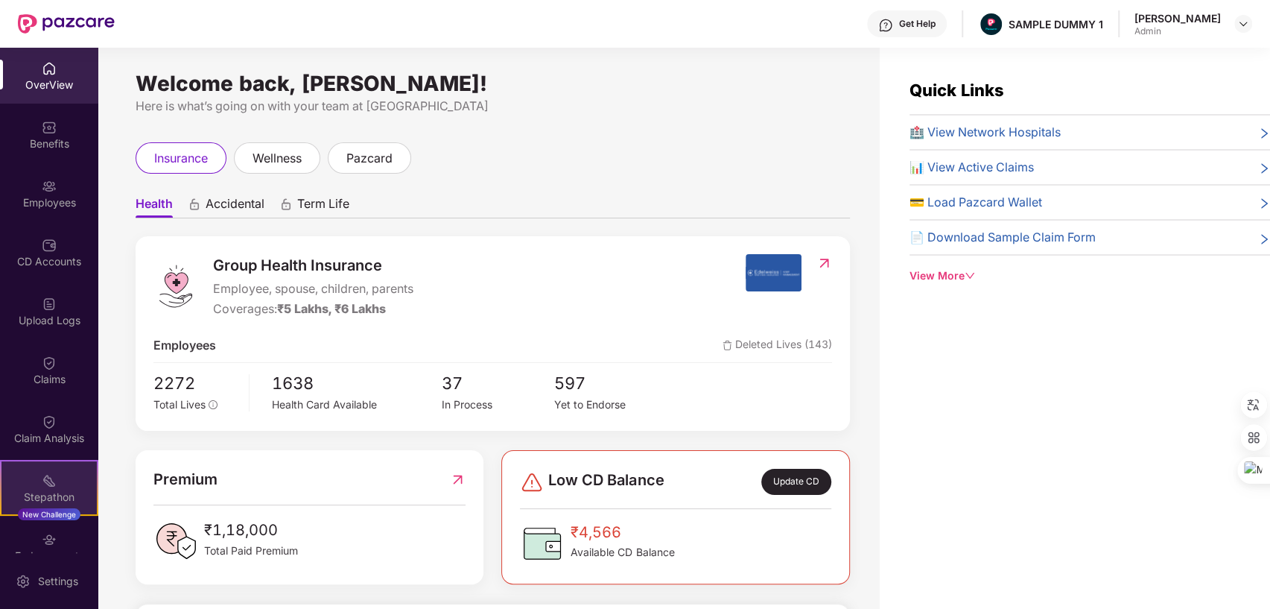
click at [39, 498] on div "Stepathon" at bounding box center [48, 496] width 95 height 15
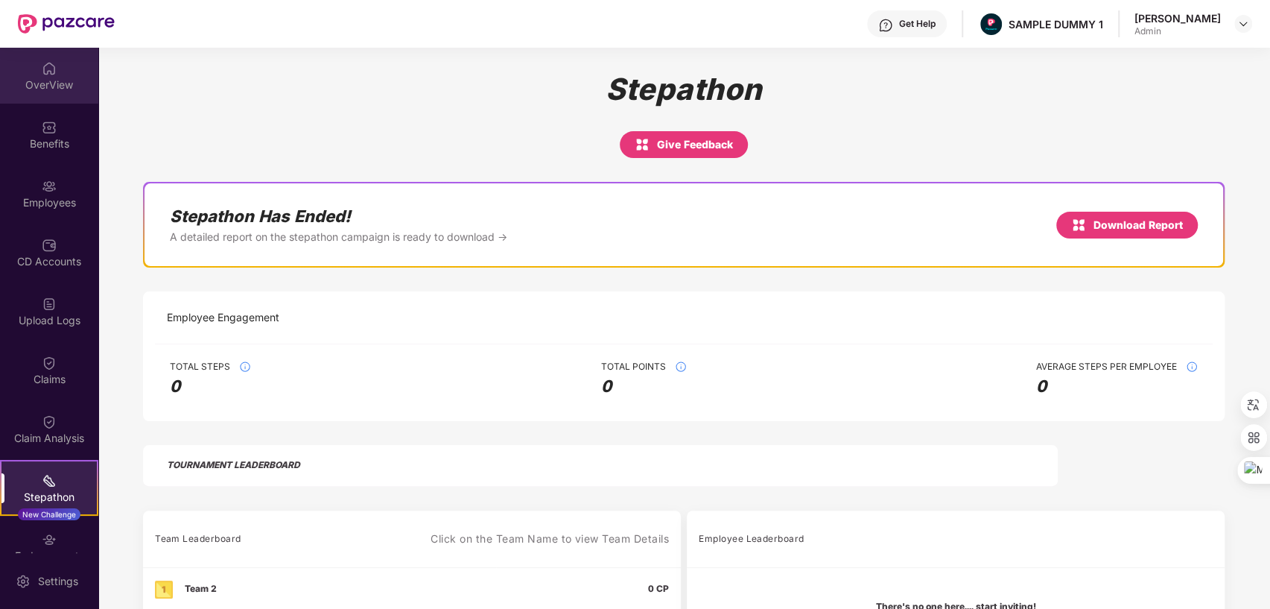
click at [46, 100] on div "OverView" at bounding box center [49, 76] width 98 height 56
